Goal: Task Accomplishment & Management: Use online tool/utility

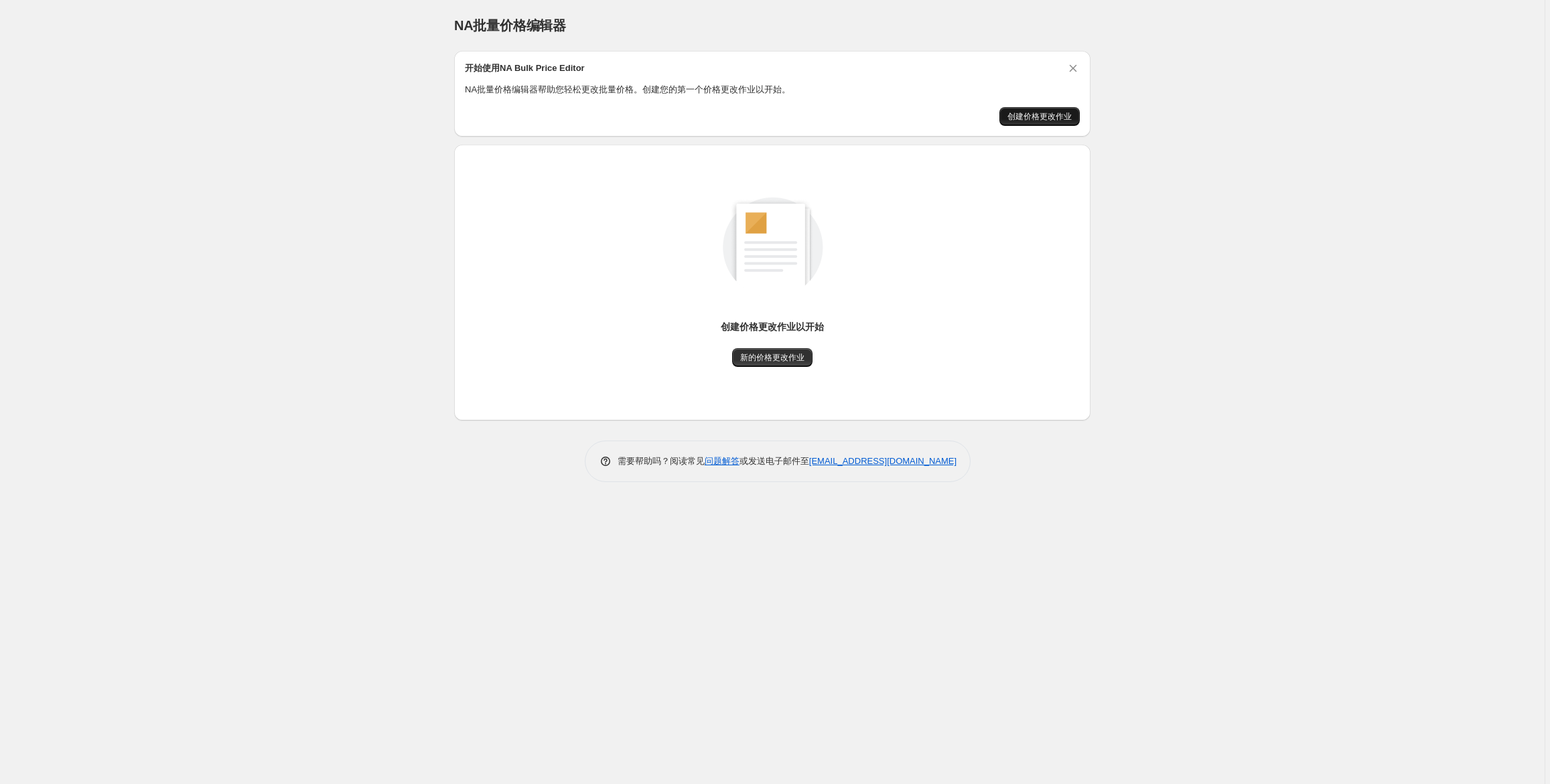
click at [1025, 122] on font "创建价格更改作业" at bounding box center [1039, 117] width 65 height 10
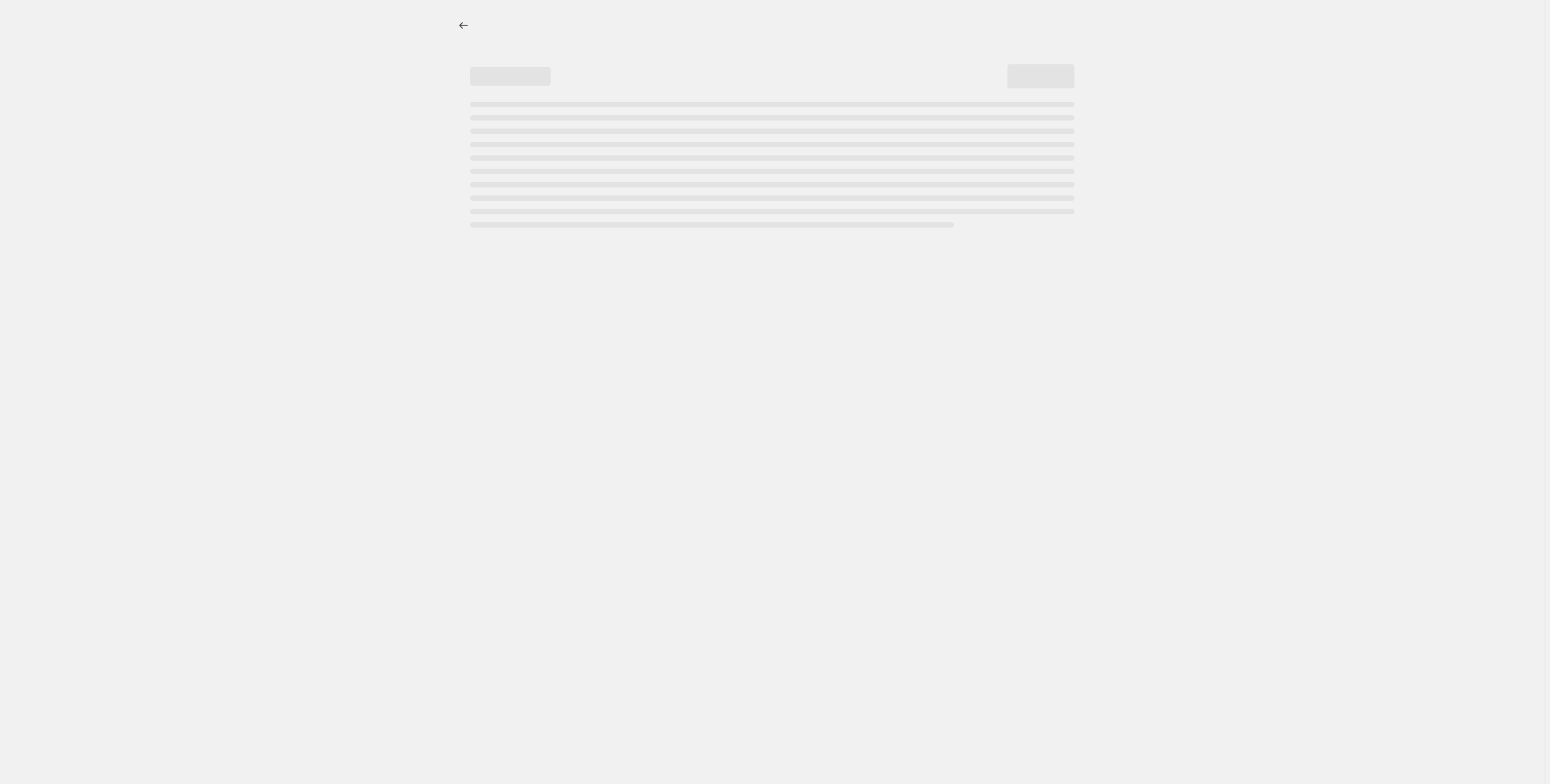
select select "percentage"
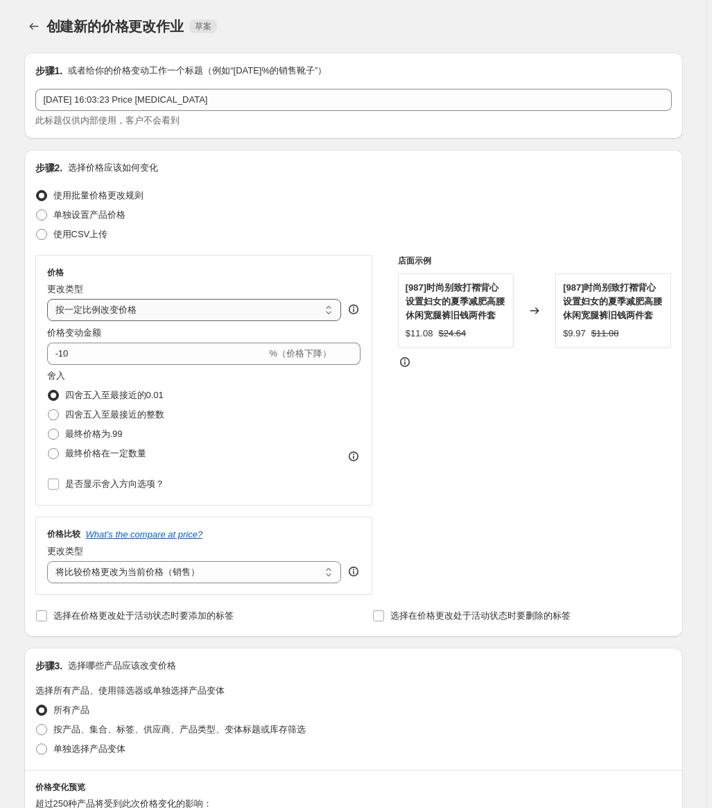
click at [114, 321] on select "把价格改到一定数额 把价格改变一定的数量 按一定比例改变价格 Change the price to the current compare at price…" at bounding box center [194, 310] width 295 height 22
click at [84, 220] on font "单独设置产品价格" at bounding box center [89, 214] width 72 height 10
click at [37, 210] on input "Set product prices individually 单独设置产品价格" at bounding box center [36, 209] width 1 height 1
radio input "true"
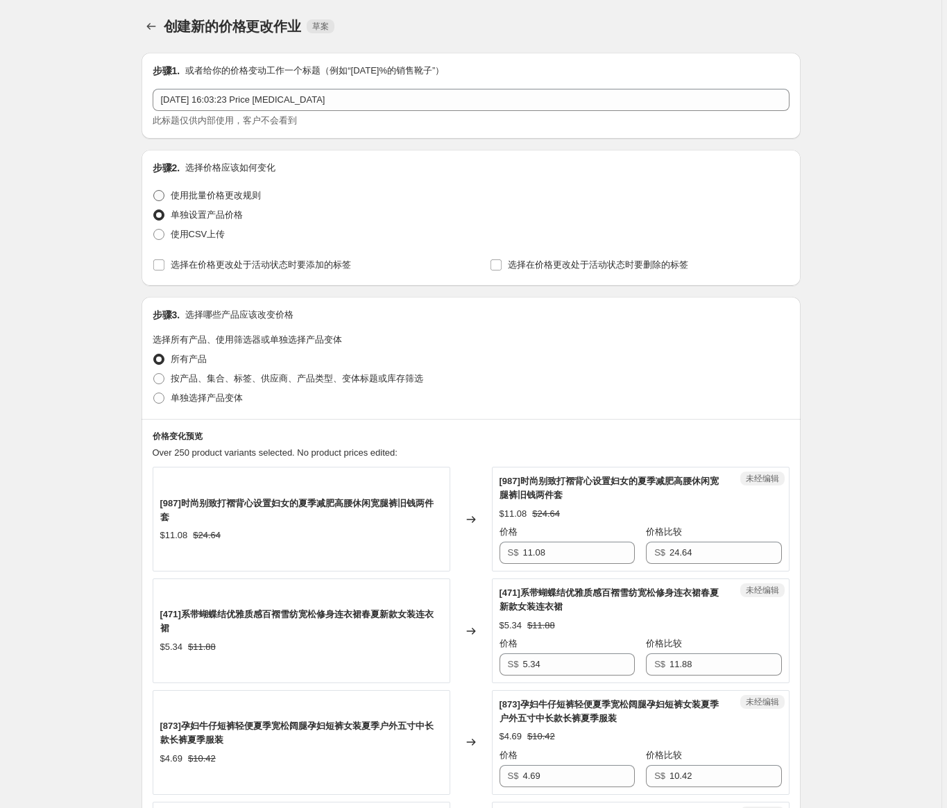
click at [234, 200] on font "使用批量价格更改规则" at bounding box center [216, 195] width 90 height 10
click at [154, 191] on input "Use bulk price change rules 使用批量价格更改规则" at bounding box center [153, 190] width 1 height 1
radio input "true"
select select "percentage"
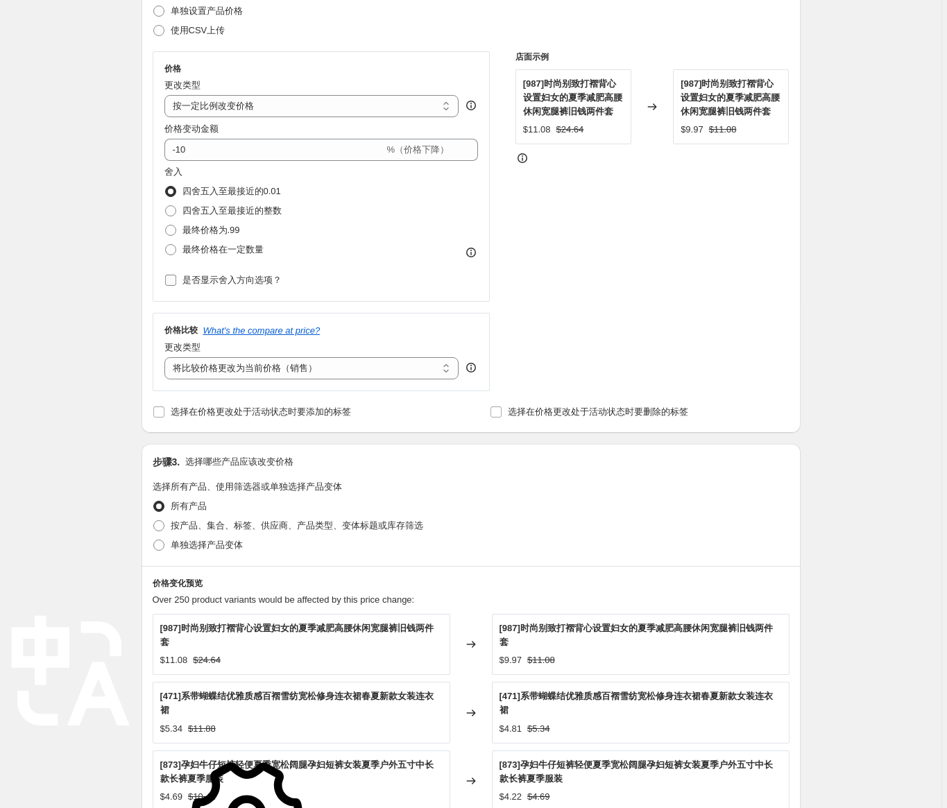
scroll to position [208, 0]
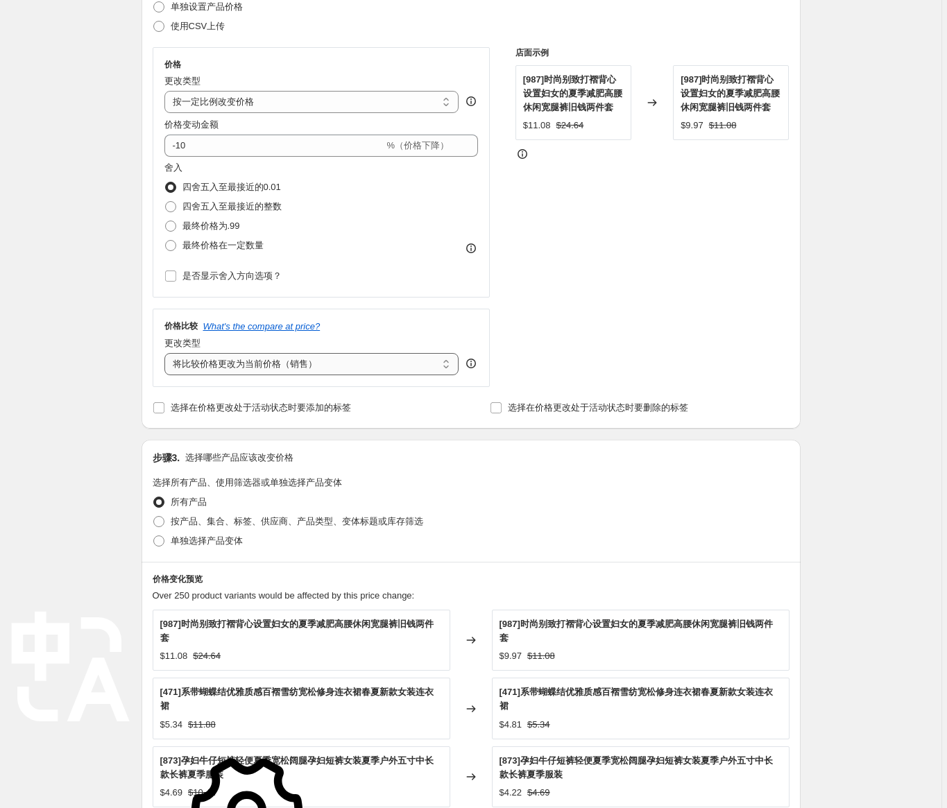
click at [302, 375] on select "Change the compare at price to the current price (sale) 将比较价格更改为当前价格（销售） Change…" at bounding box center [311, 364] width 295 height 22
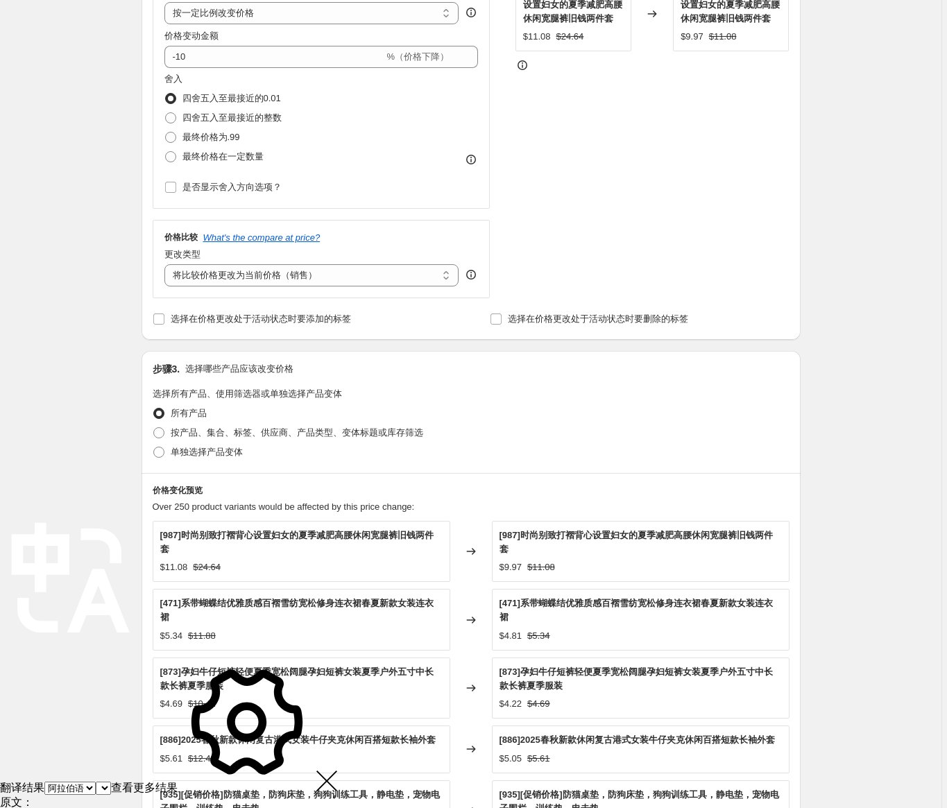
scroll to position [486, 0]
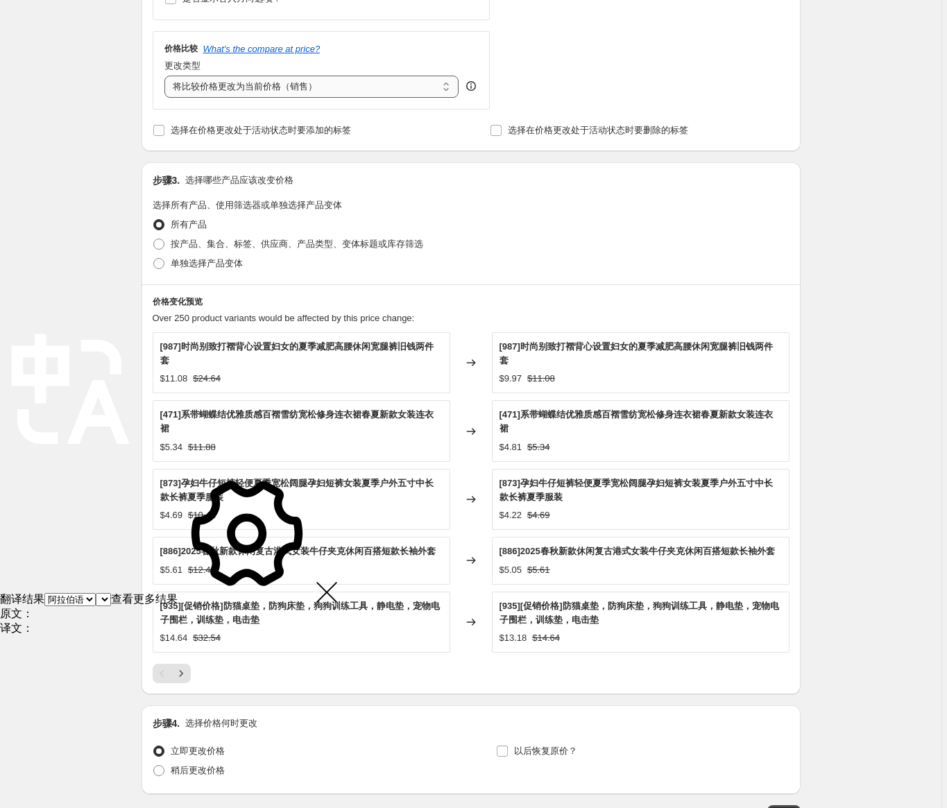
click at [290, 98] on select "Change the compare at price to the current price (sale) 将比较价格更改为当前价格（销售） Change…" at bounding box center [311, 87] width 295 height 22
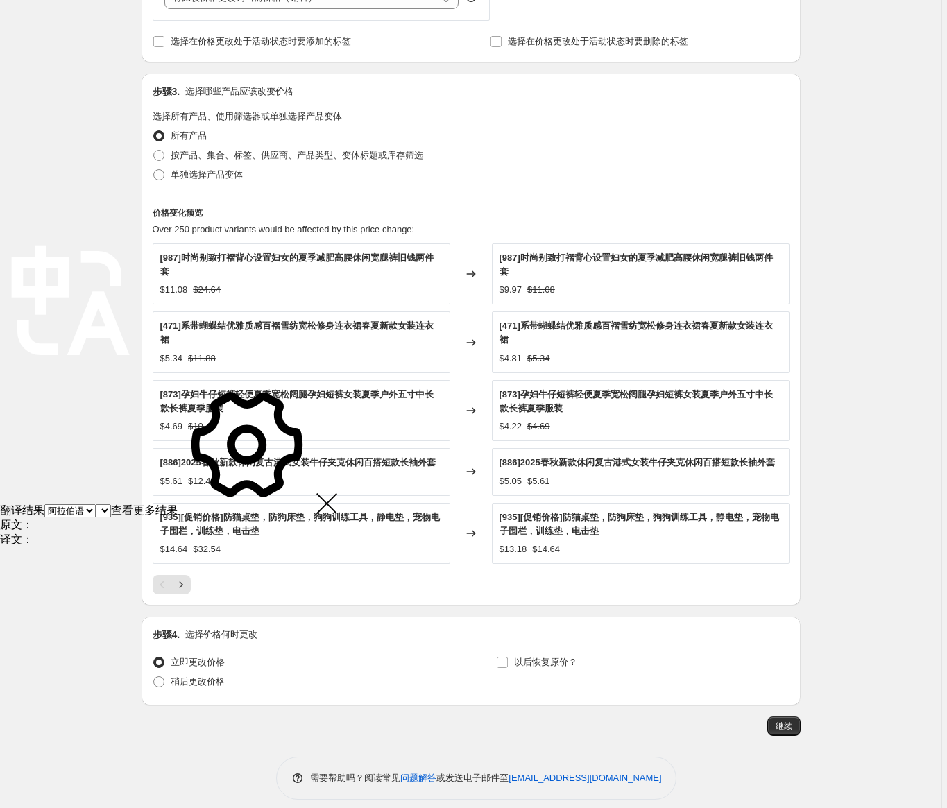
scroll to position [665, 0]
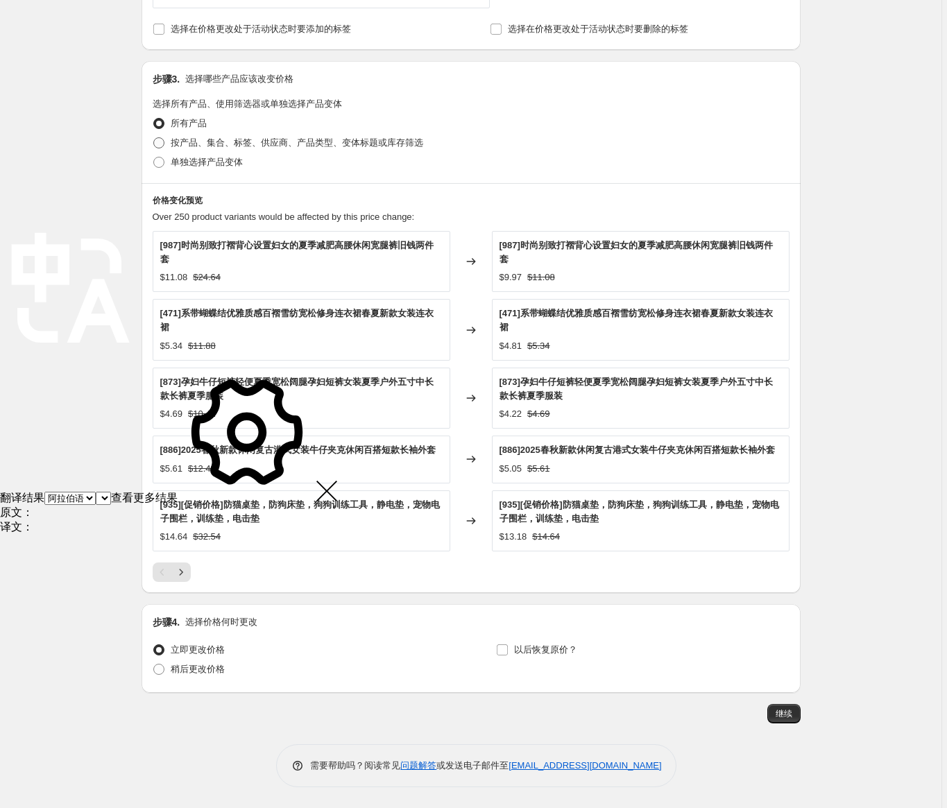
click at [201, 137] on font "按产品、集合、标签、供应商、产品类型、变体标题或库存筛选" at bounding box center [297, 142] width 252 height 10
click at [154, 137] on input "Filter by product, collection, tag, vendor, product type, variant title, or inv…" at bounding box center [153, 137] width 1 height 1
radio input "true"
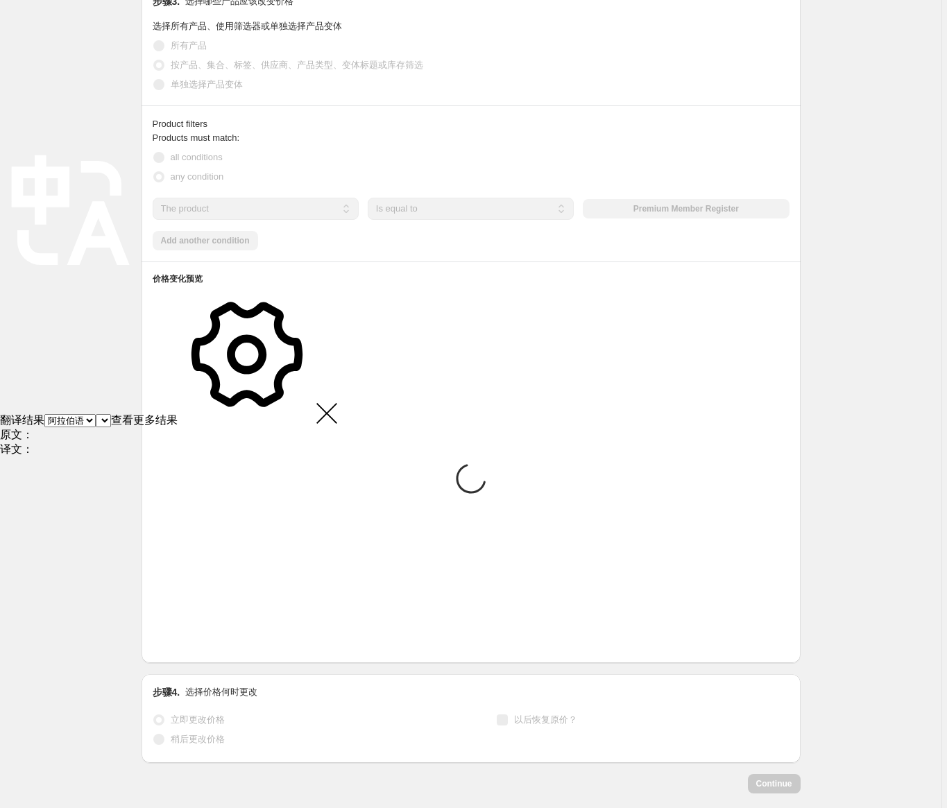
scroll to position [545, 0]
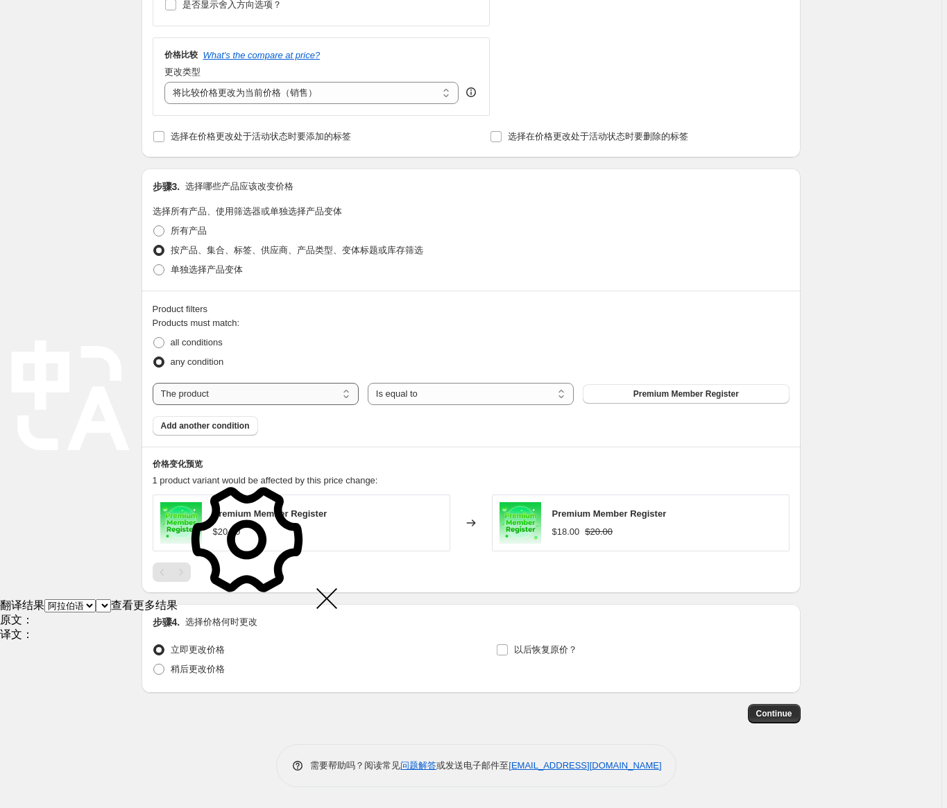
click at [211, 384] on select "The product The product's collection The product's tag The product's vendor The…" at bounding box center [256, 394] width 206 height 22
click at [422, 383] on select "等于 不等于" at bounding box center [471, 394] width 206 height 22
drag, startPoint x: 422, startPoint y: 383, endPoint x: 455, endPoint y: 383, distance: 33.3
click at [422, 383] on select "等于 不等于" at bounding box center [471, 394] width 206 height 22
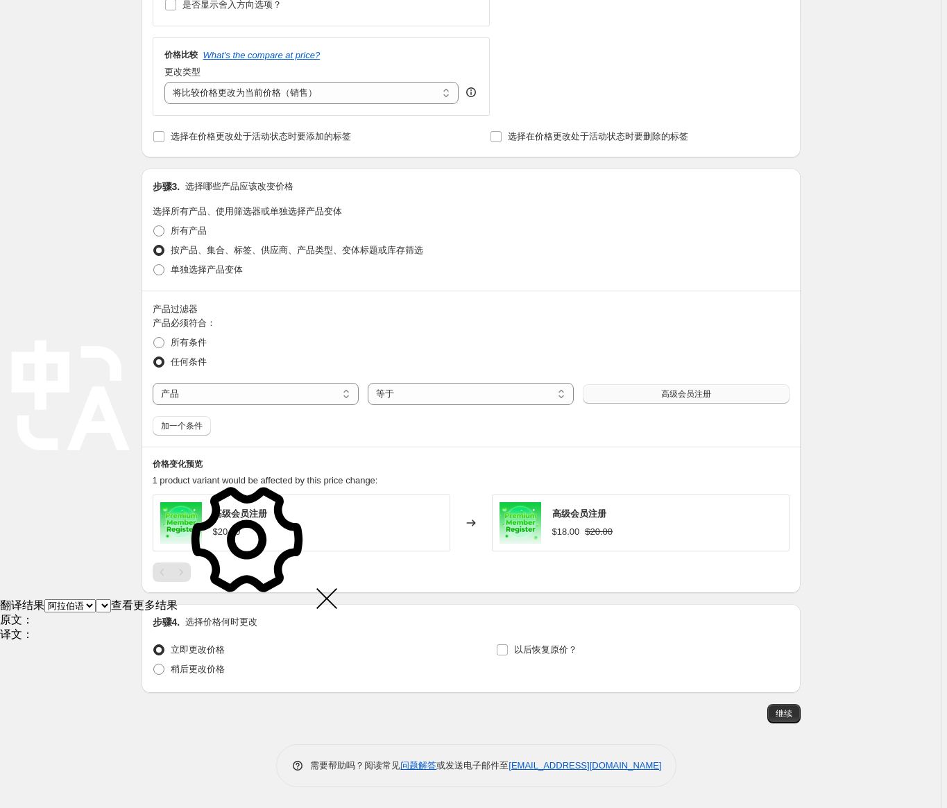
click at [656, 384] on button "Premium Member Register 高级会员注册" at bounding box center [686, 393] width 206 height 19
click at [431, 386] on select "等于 不等于" at bounding box center [471, 394] width 206 height 22
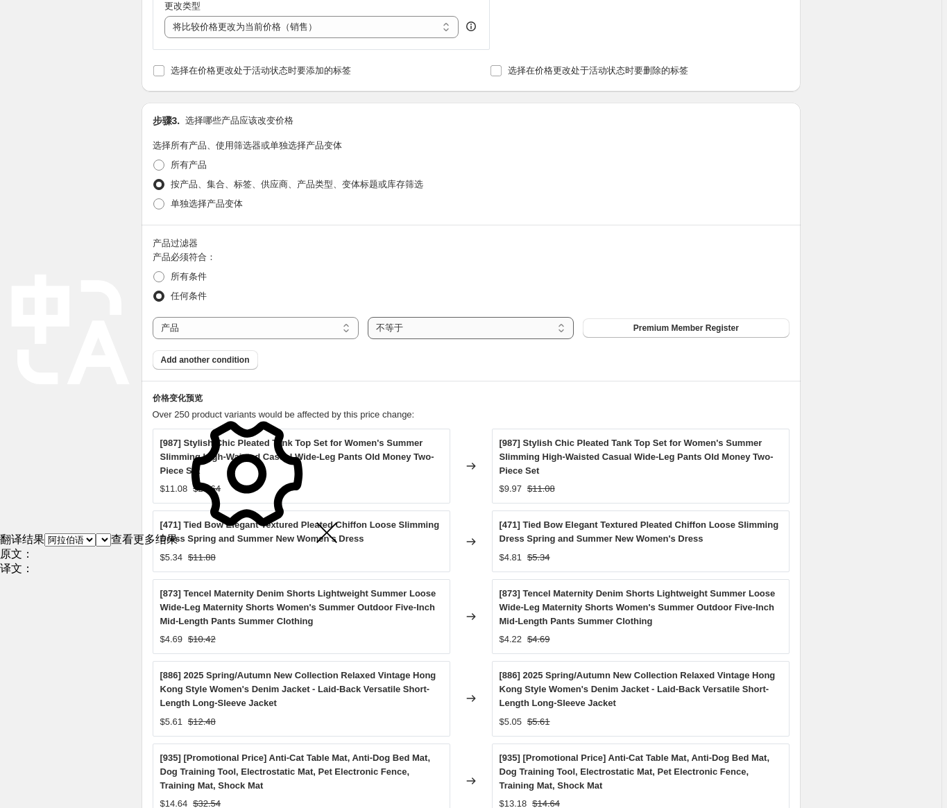
click at [465, 339] on select "等于 不等于" at bounding box center [471, 328] width 206 height 22
select select "equal"
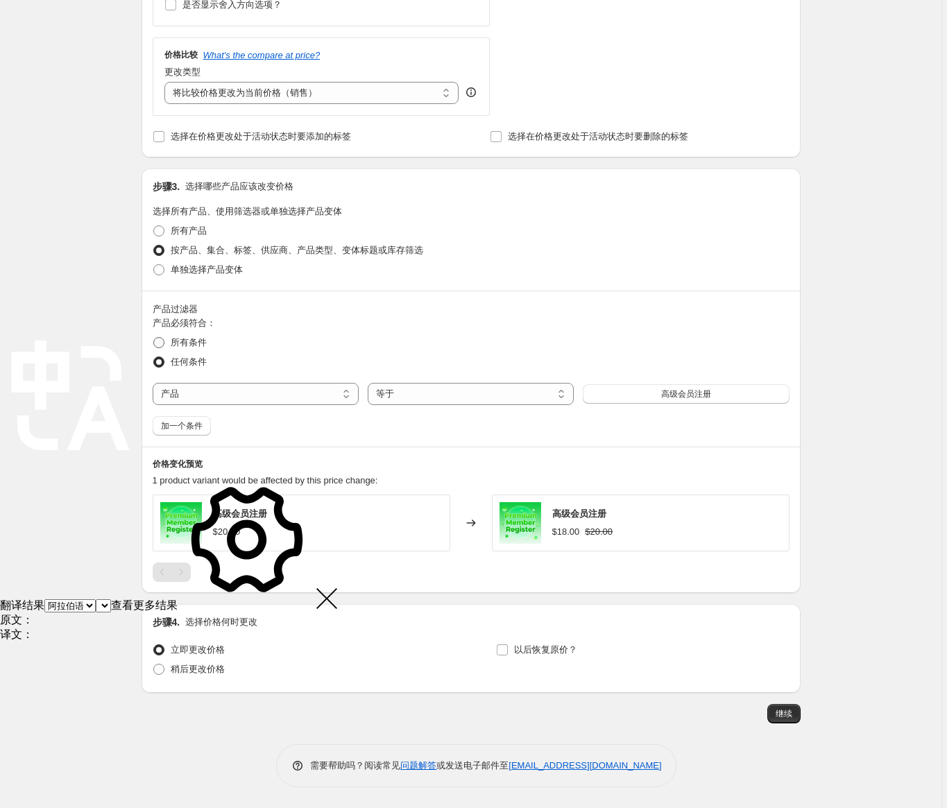
click at [180, 337] on font "所有条件" at bounding box center [189, 342] width 36 height 10
click at [154, 337] on input "all conditions 所有条件" at bounding box center [153, 337] width 1 height 1
radio input "true"
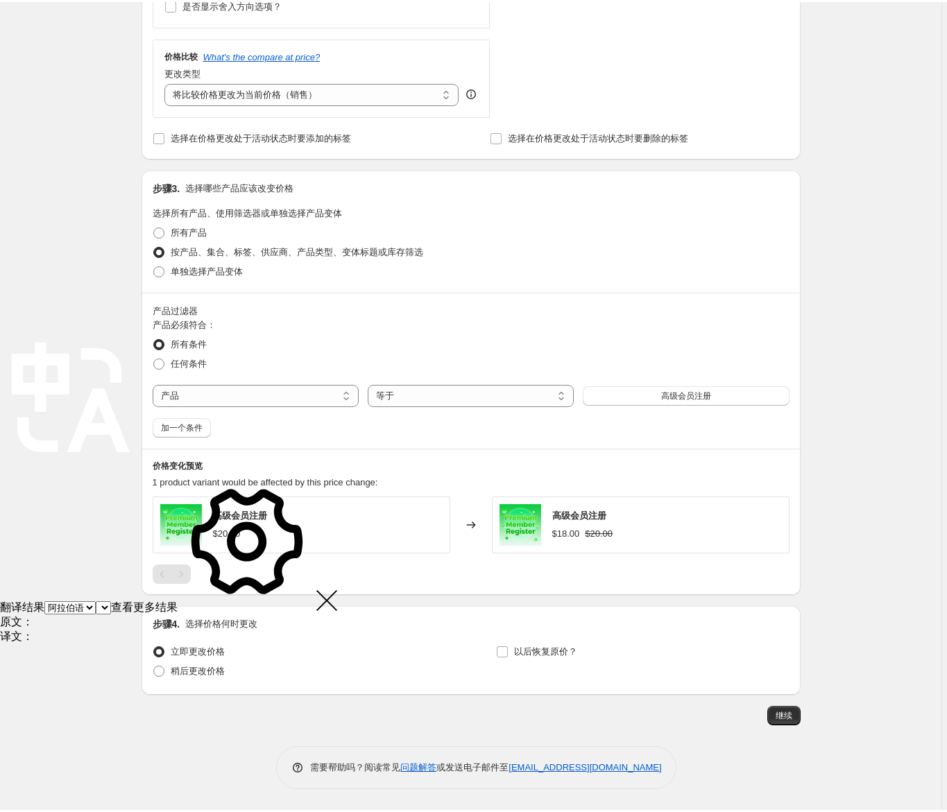
scroll to position [473, 0]
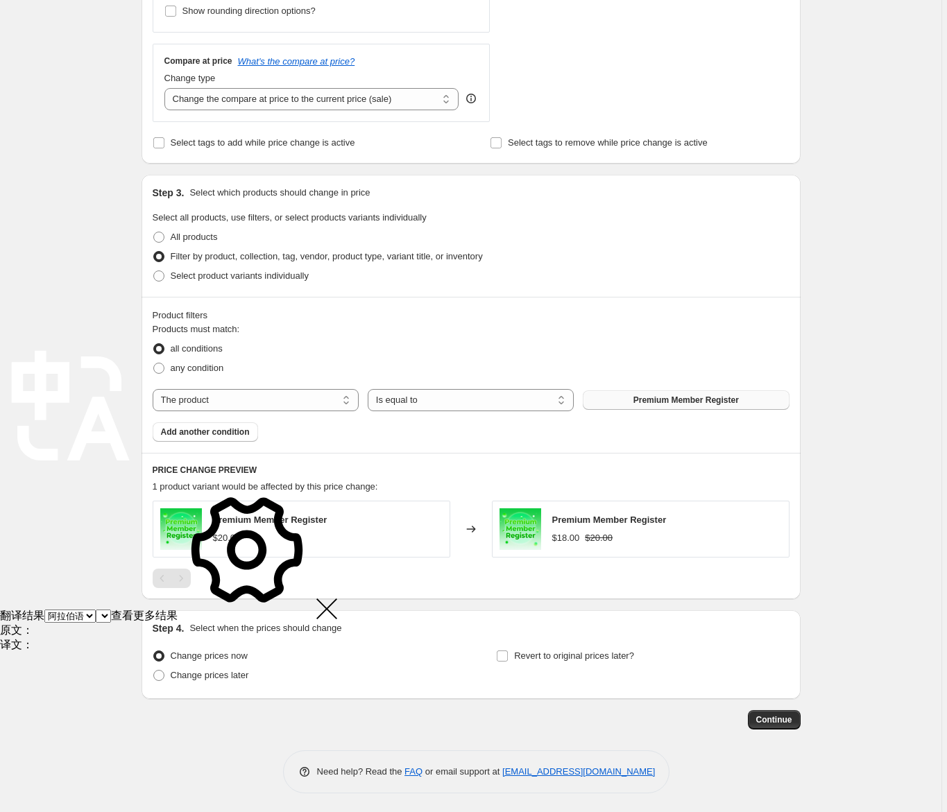
click at [734, 395] on font "Premium Member Register" at bounding box center [685, 400] width 105 height 10
click at [223, 401] on select "The product The product's collection The product's tag The product's vendor The…" at bounding box center [256, 400] width 206 height 22
click at [203, 407] on select "The product The product's collection The product's tag The product's vendor The…" at bounding box center [256, 400] width 206 height 22
select select "tag"
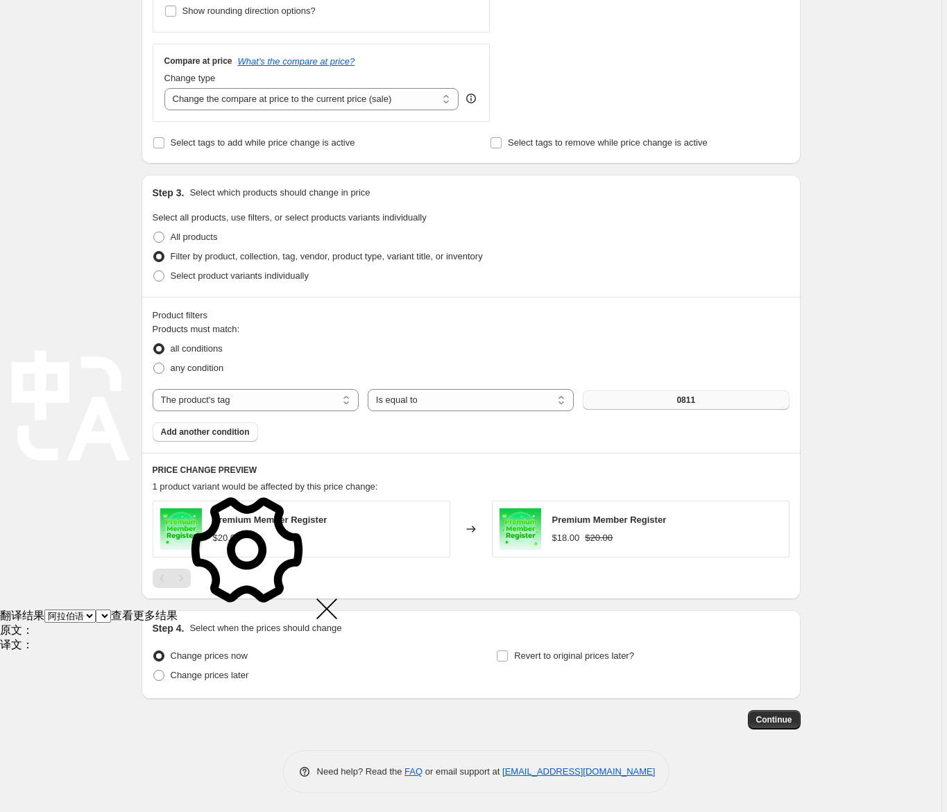
click at [658, 402] on button "0811" at bounding box center [686, 400] width 206 height 19
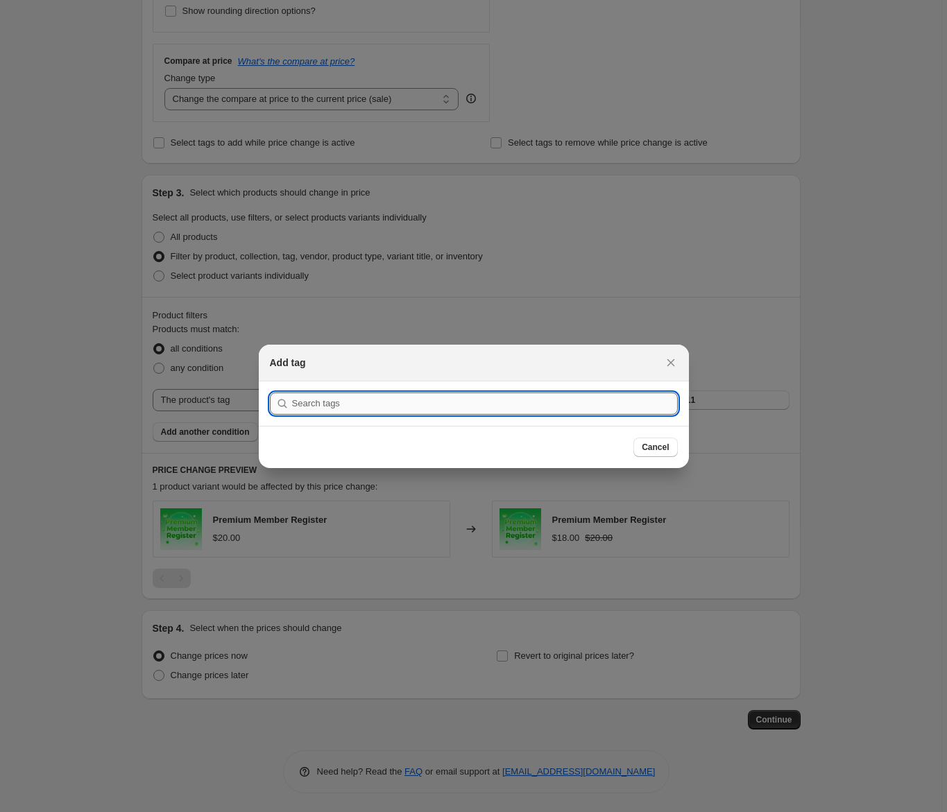
click at [488, 406] on input ":r66:" at bounding box center [485, 404] width 386 height 22
type input "0"
type input "0824"
click at [270, 382] on button "Submit" at bounding box center [290, 389] width 40 height 15
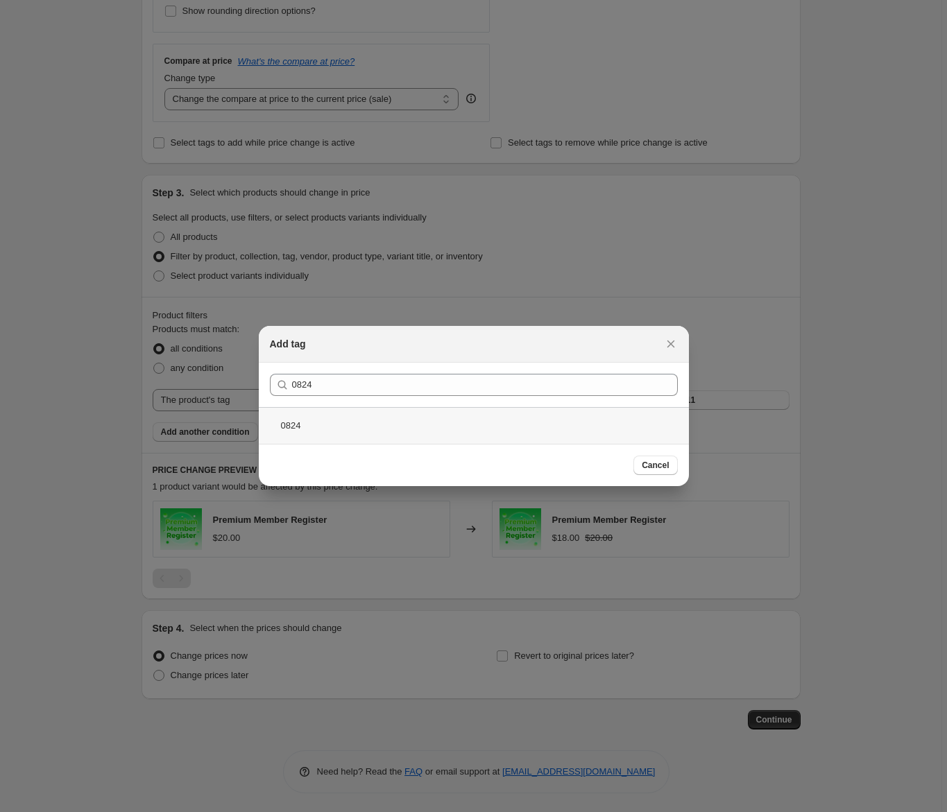
click at [302, 421] on div "0824" at bounding box center [474, 425] width 430 height 37
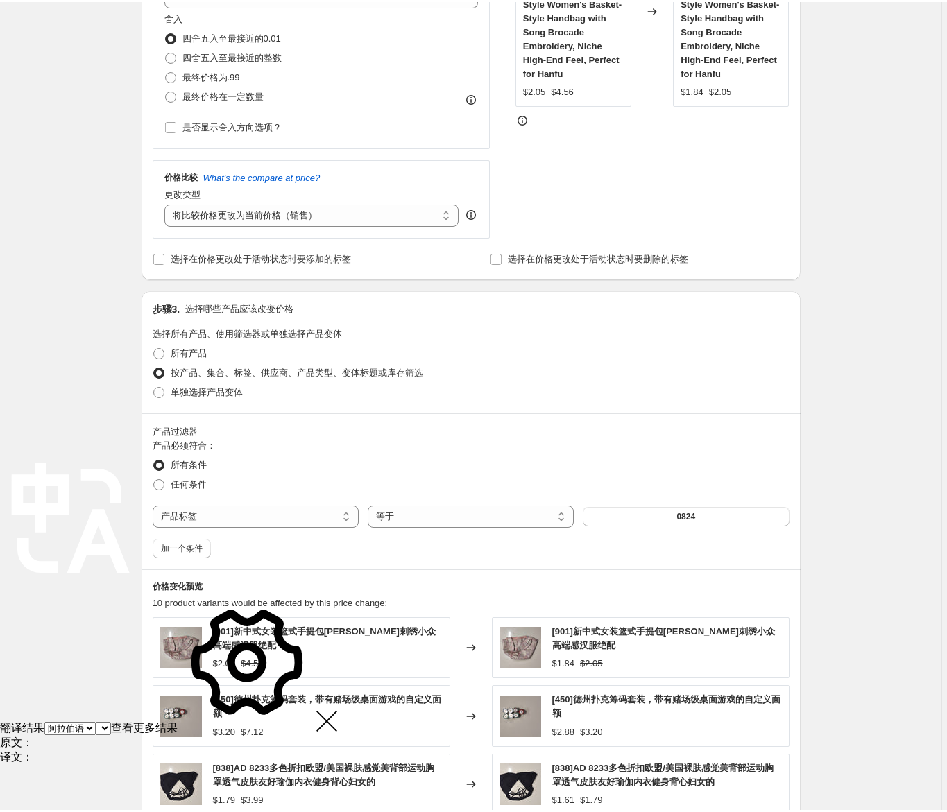
scroll to position [151, 0]
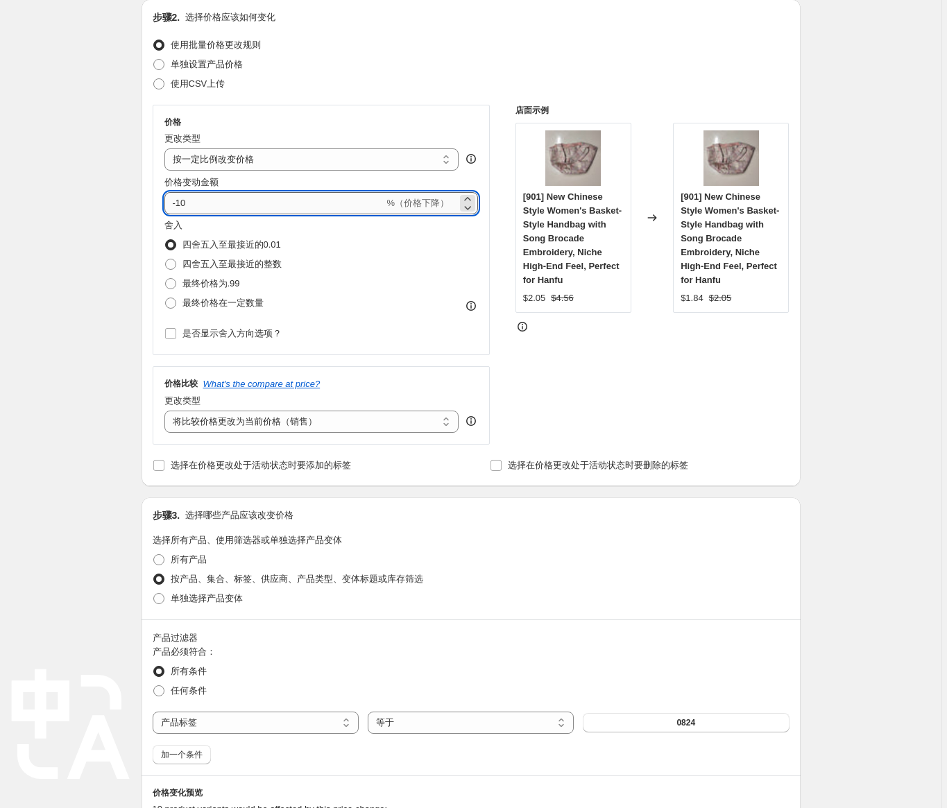
click at [259, 214] on input "-10" at bounding box center [274, 203] width 220 height 22
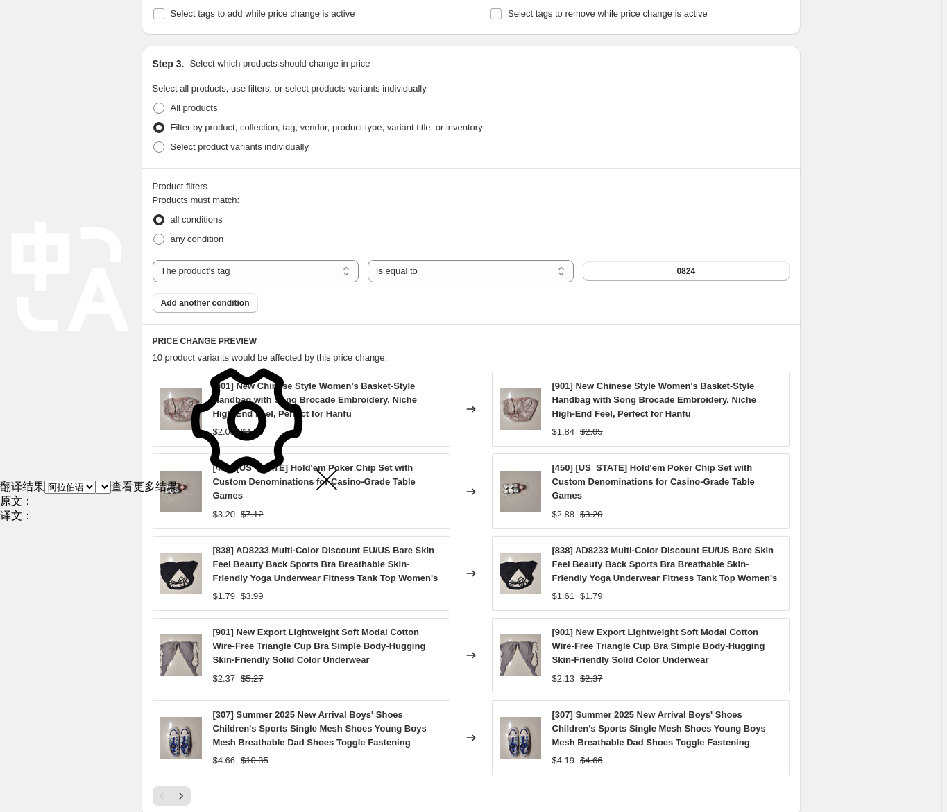
scroll to position [624, 0]
